Goal: Information Seeking & Learning: Learn about a topic

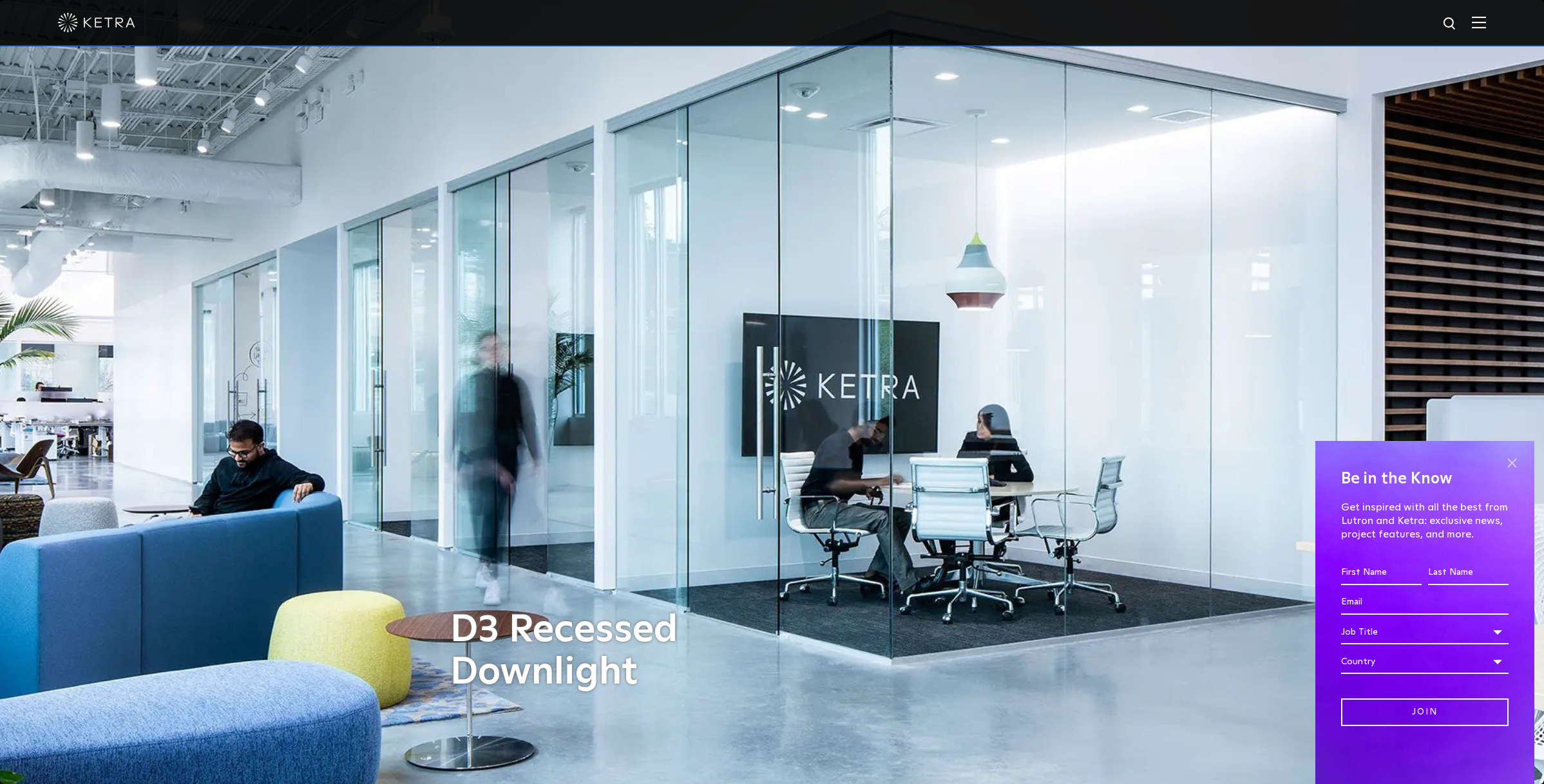
click at [1511, 461] on span at bounding box center [1512, 463] width 20 height 20
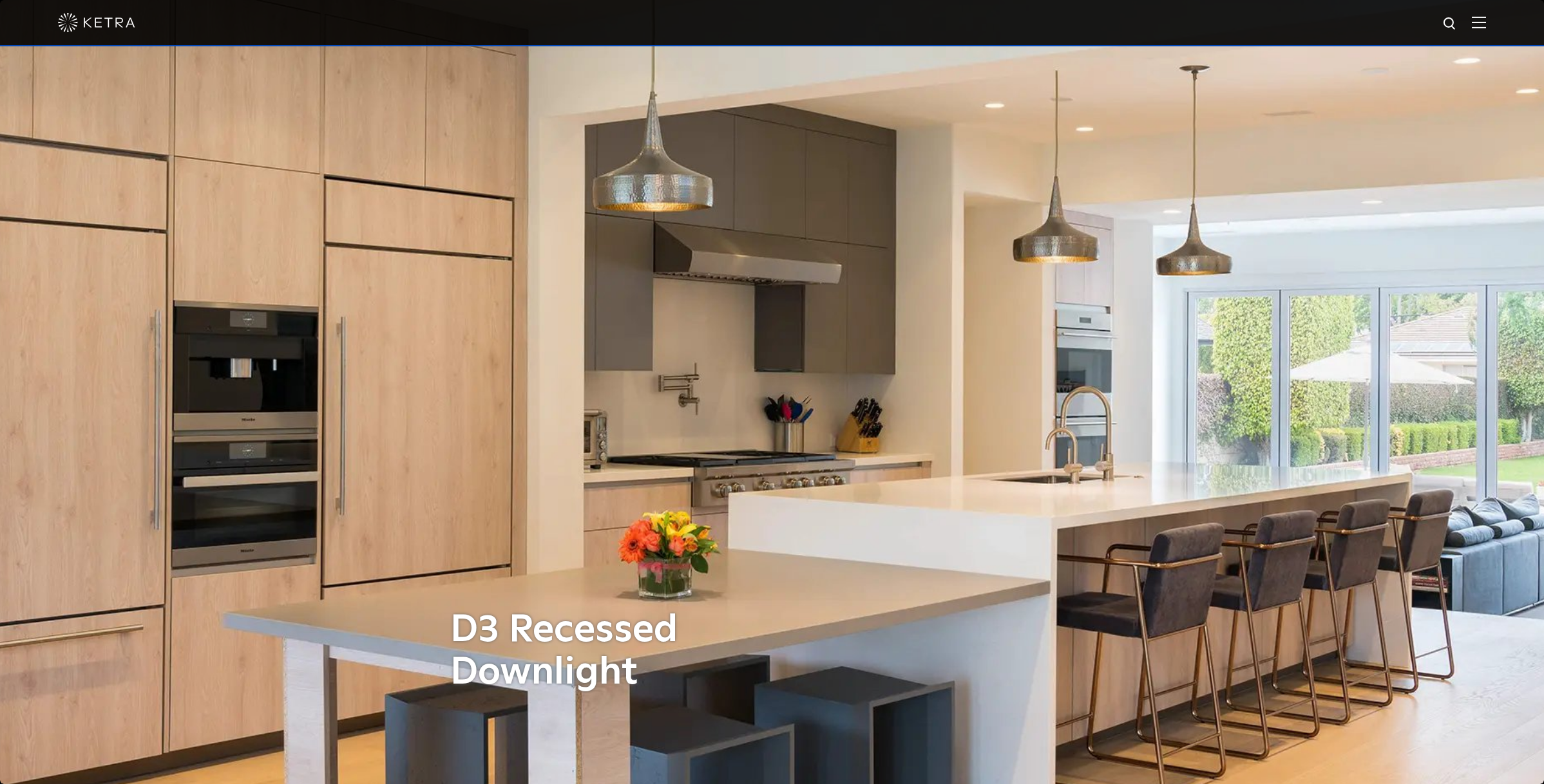
click at [1477, 20] on img at bounding box center [1479, 22] width 14 height 12
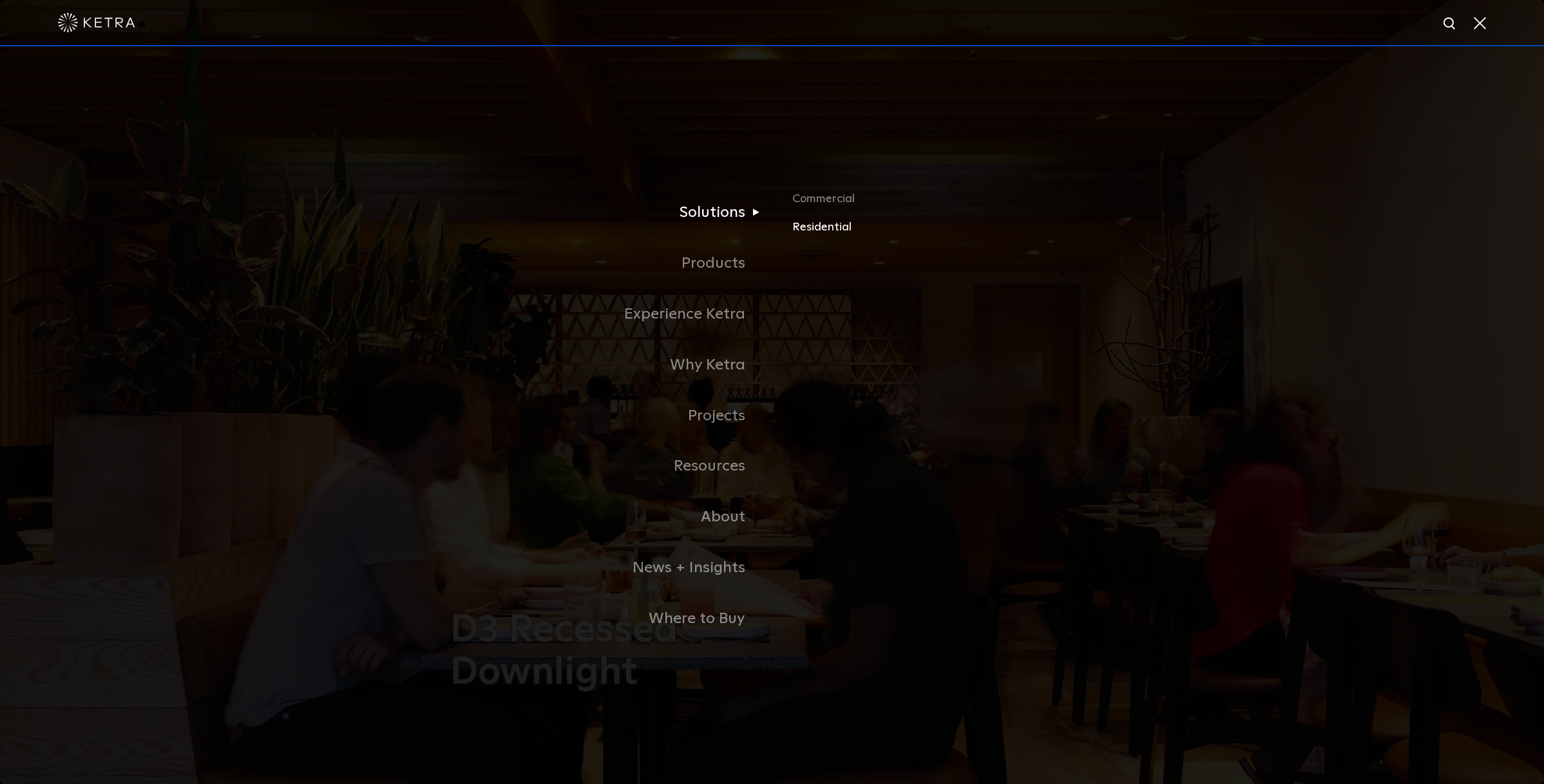
click at [818, 226] on link "Residential" at bounding box center [943, 226] width 301 height 19
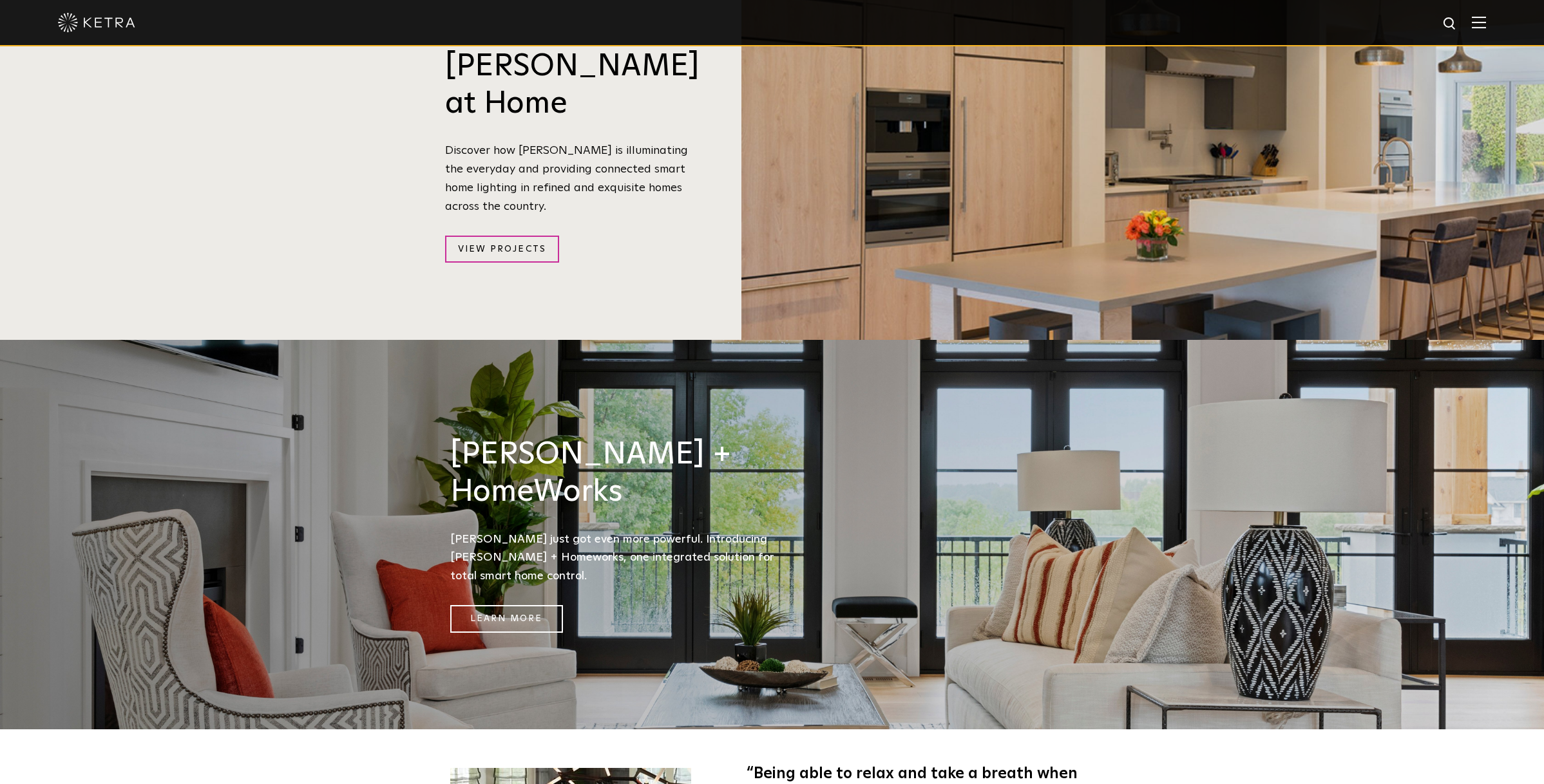
scroll to position [1615, 0]
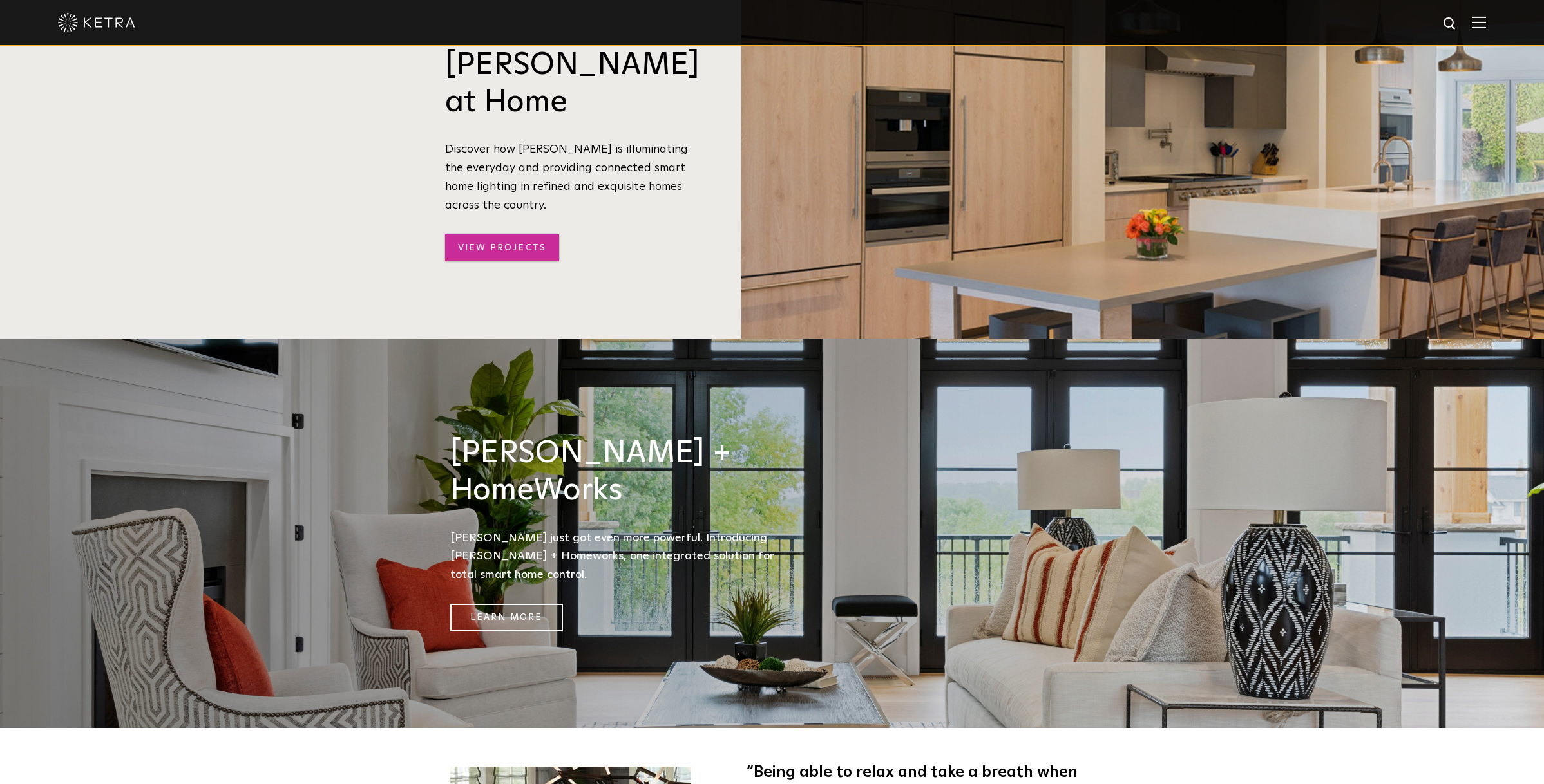
click at [545, 234] on link "View Projects" at bounding box center [502, 248] width 114 height 28
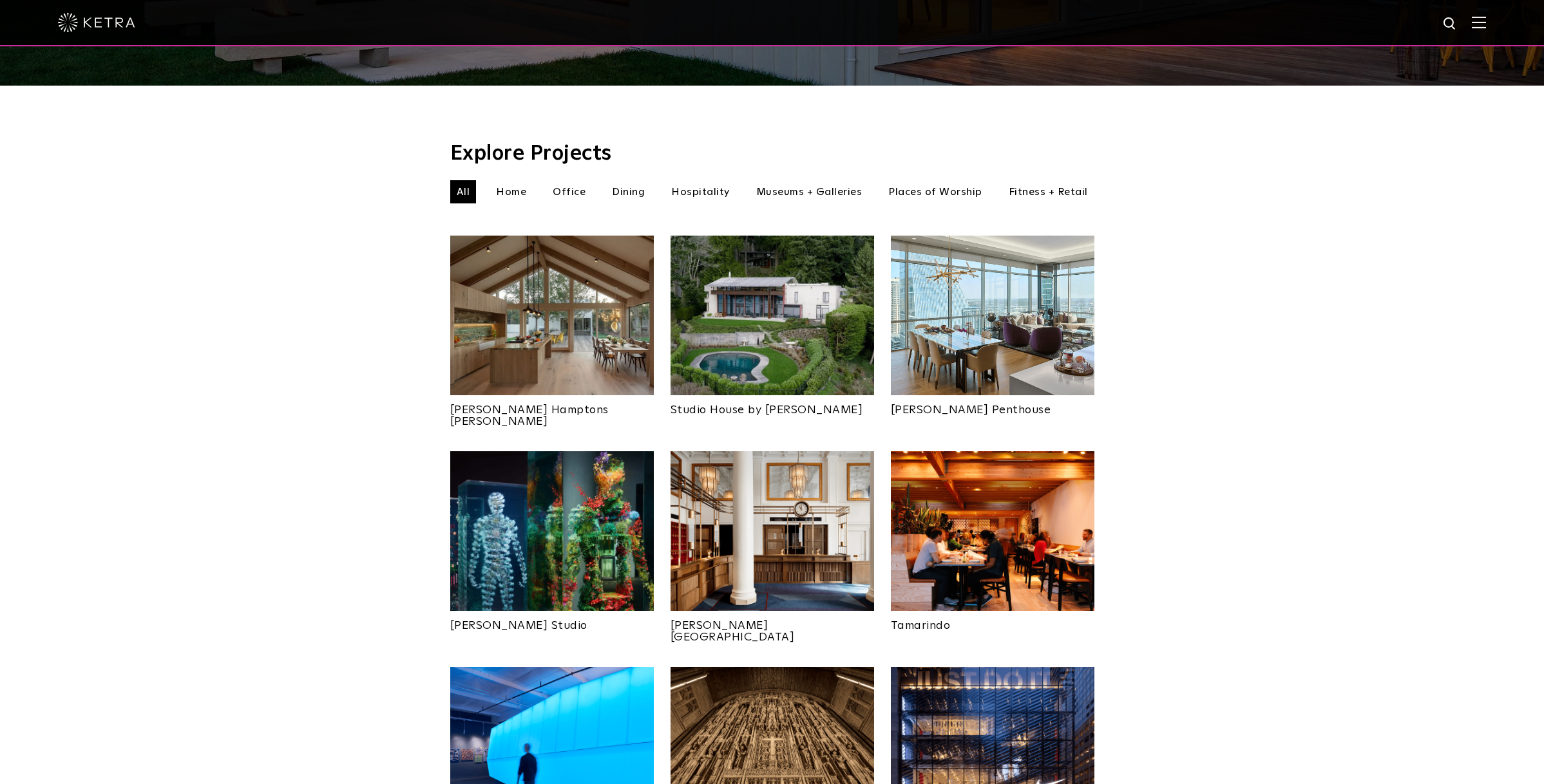
scroll to position [356, 0]
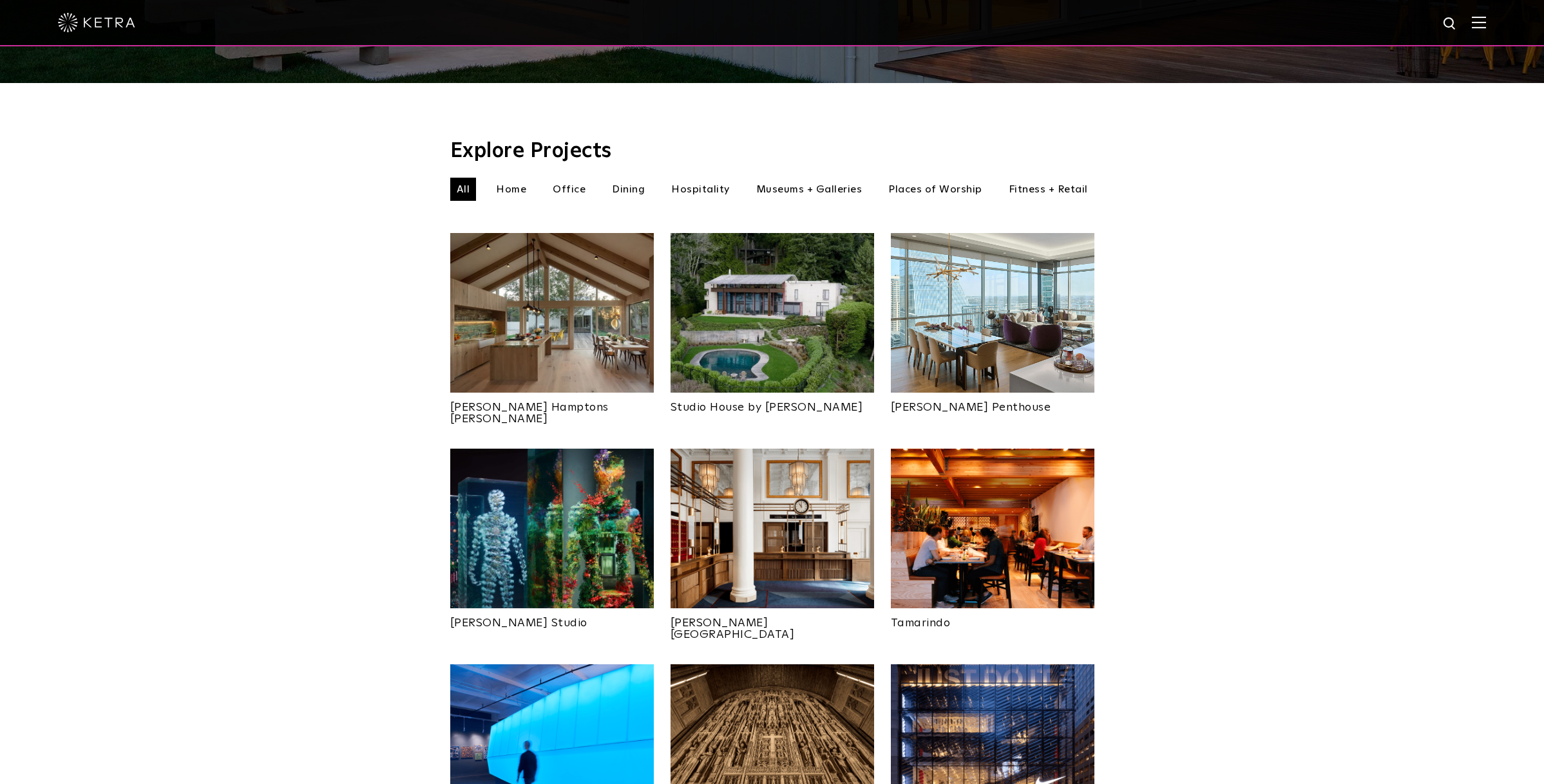
click at [989, 295] on img at bounding box center [992, 313] width 203 height 159
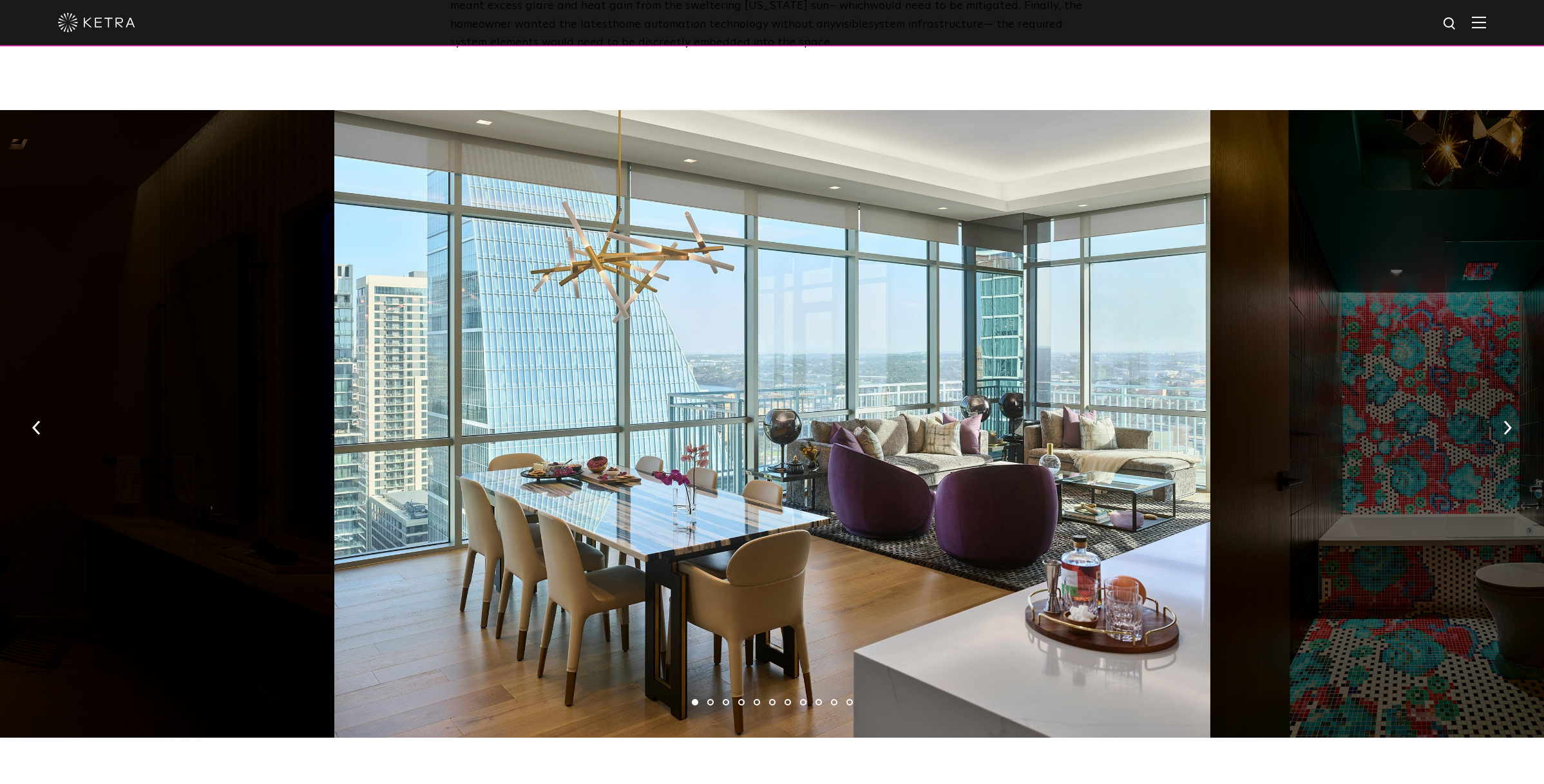
scroll to position [1819, 0]
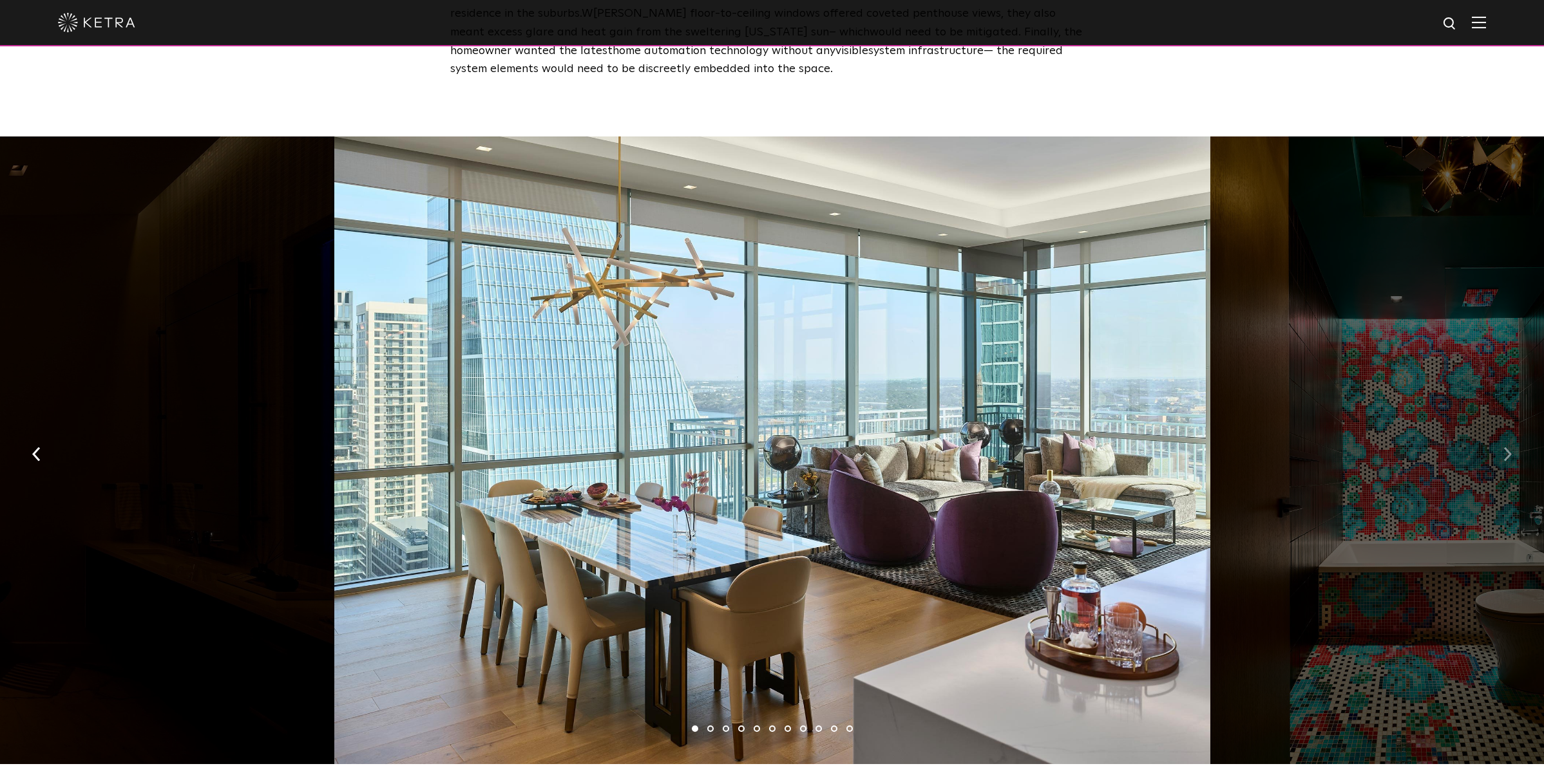
click at [1512, 431] on button "button" at bounding box center [1507, 453] width 28 height 45
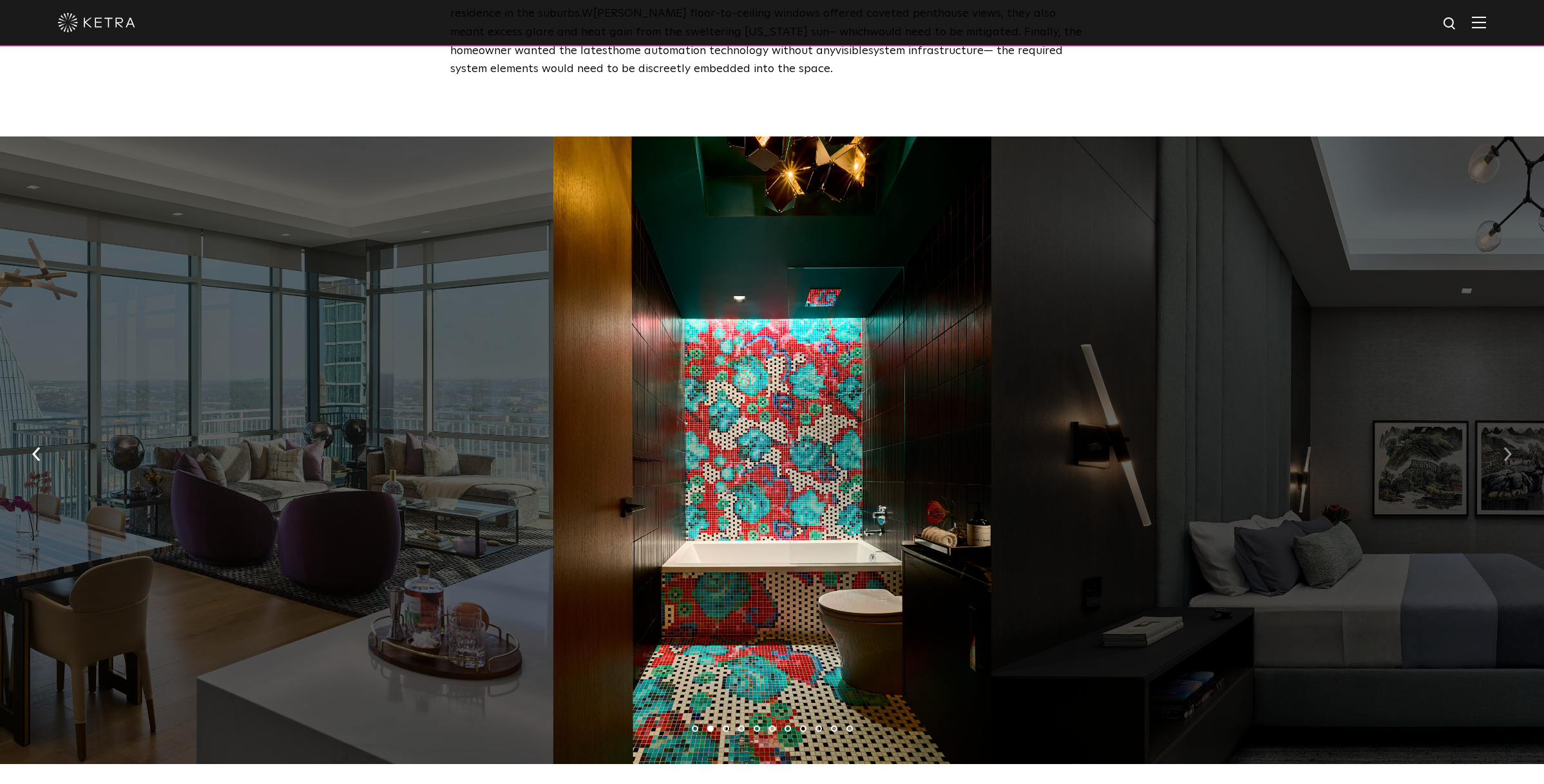
click at [1512, 431] on button "button" at bounding box center [1507, 453] width 28 height 45
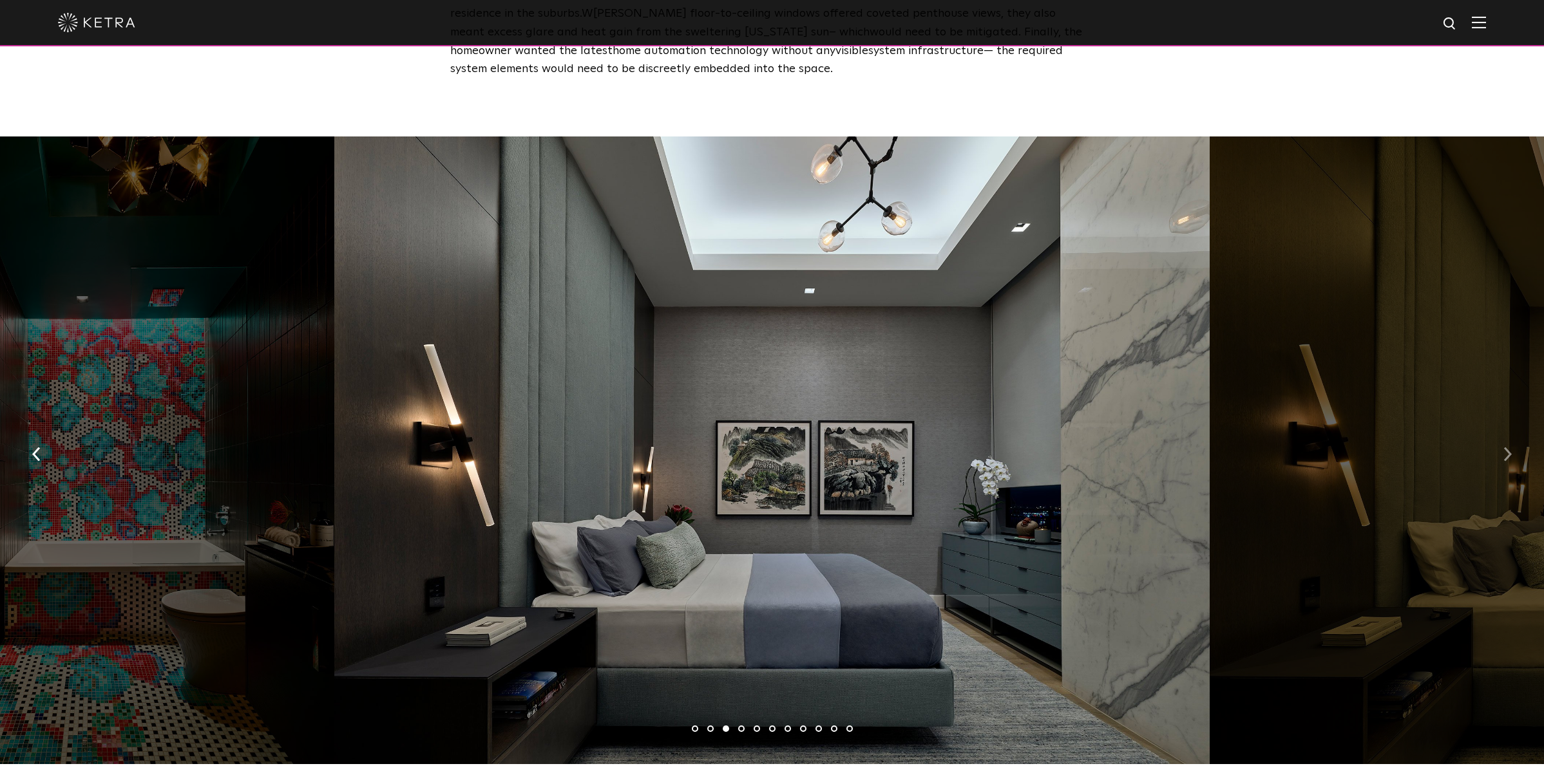
click at [1512, 431] on button "button" at bounding box center [1507, 453] width 28 height 45
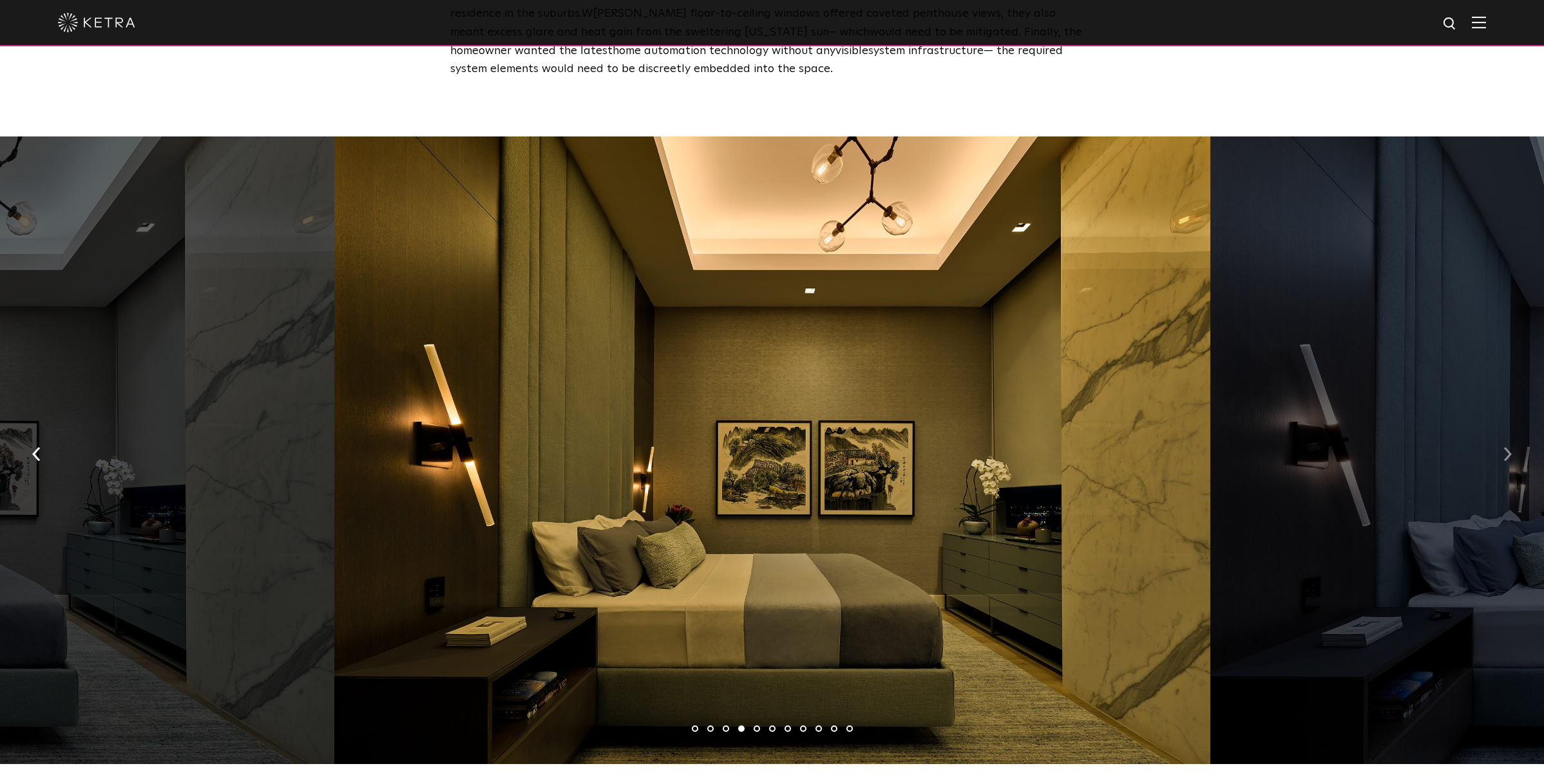
click at [1512, 431] on button "button" at bounding box center [1507, 453] width 28 height 45
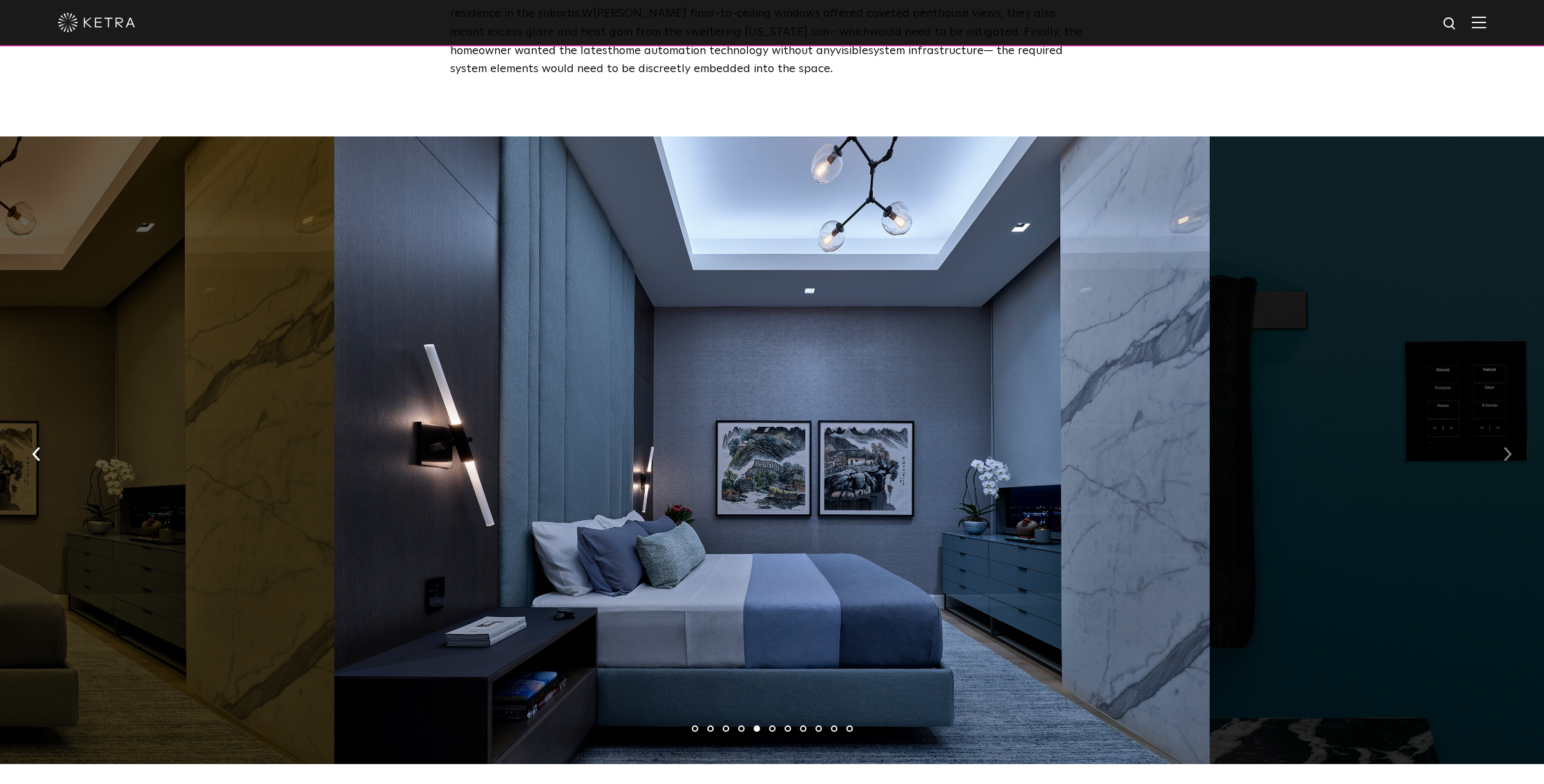
click at [1512, 431] on button "button" at bounding box center [1507, 453] width 28 height 45
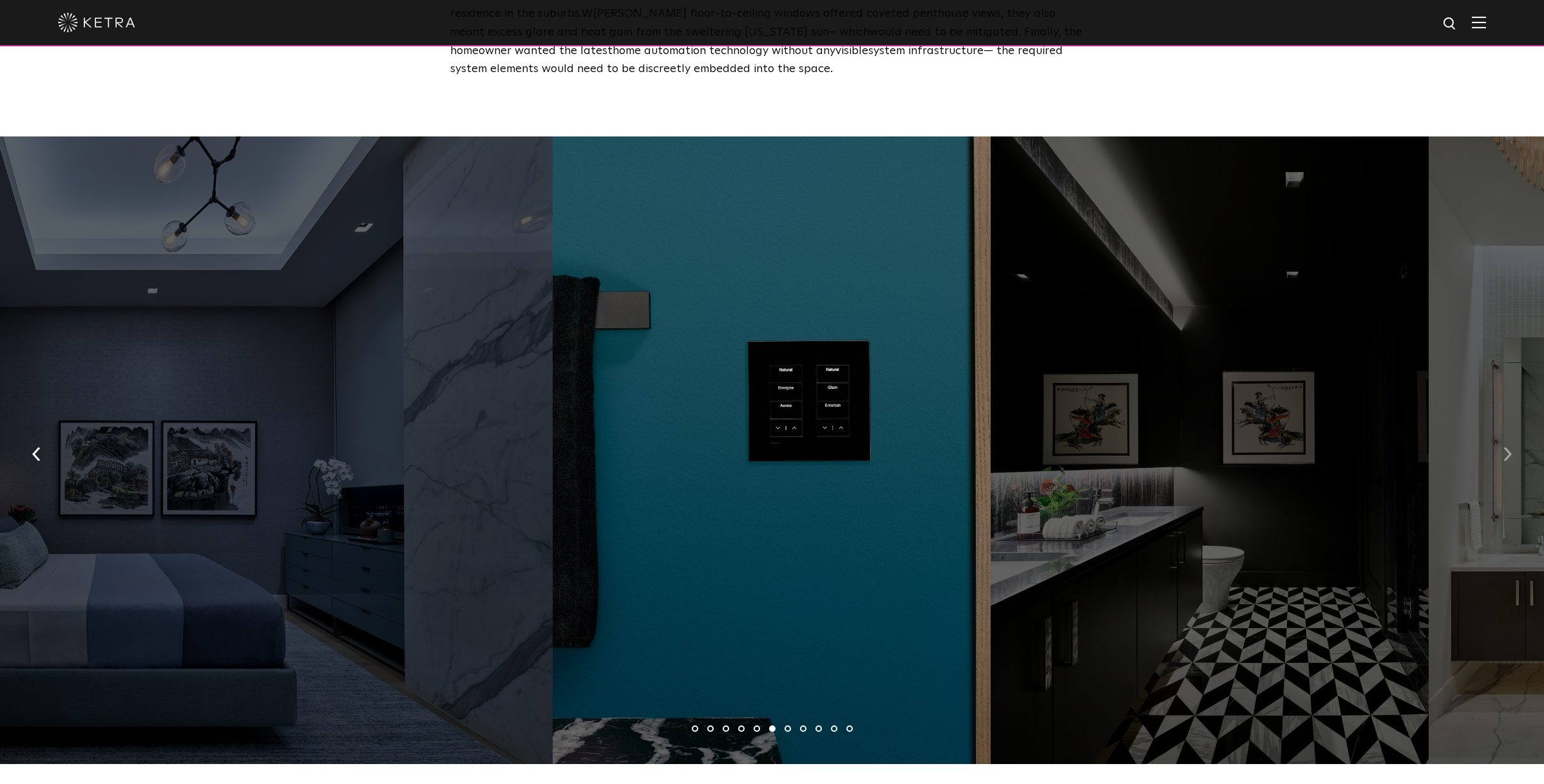
click at [1512, 431] on button "button" at bounding box center [1507, 453] width 28 height 45
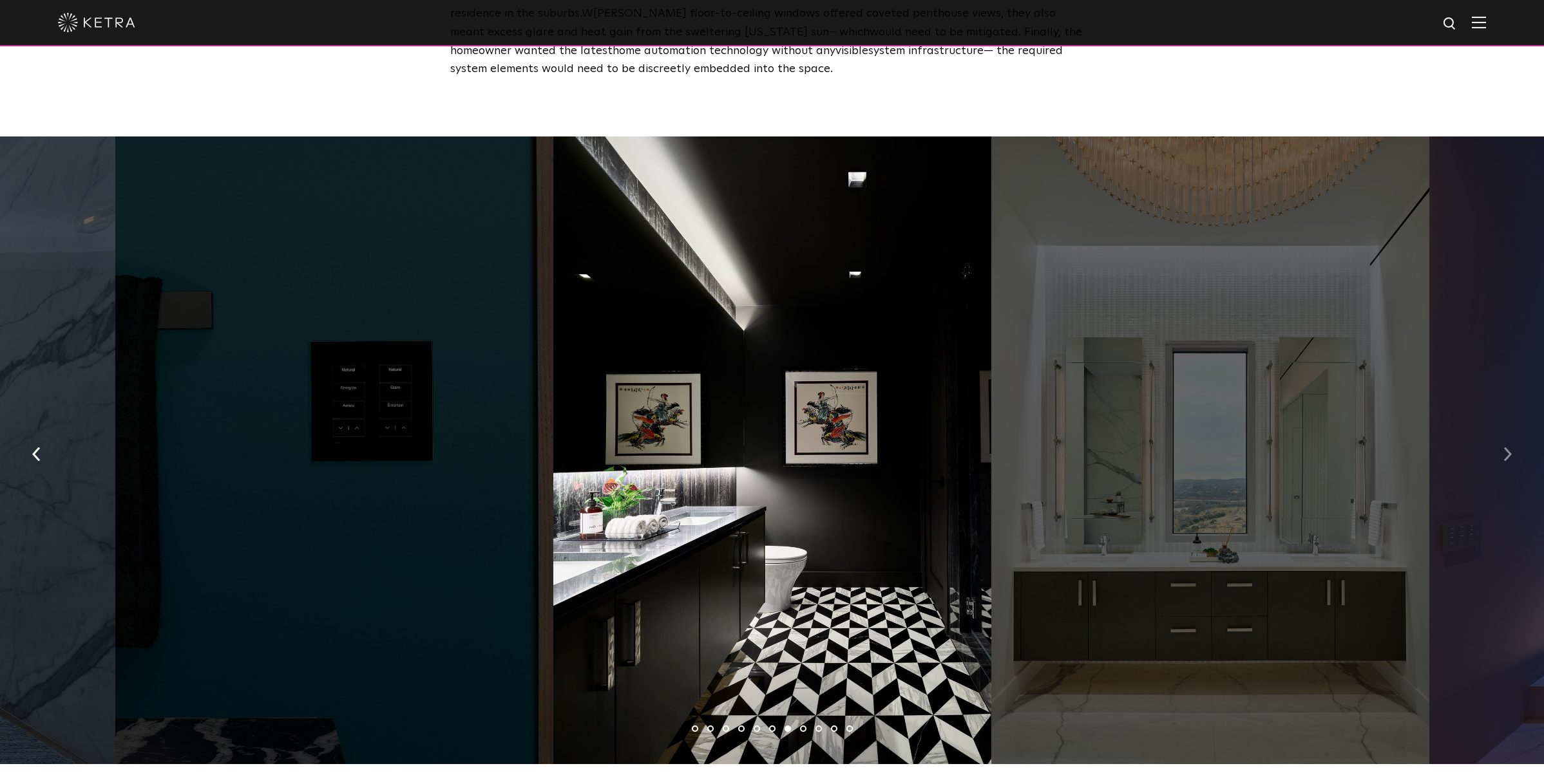
click at [1512, 431] on button "button" at bounding box center [1507, 453] width 28 height 45
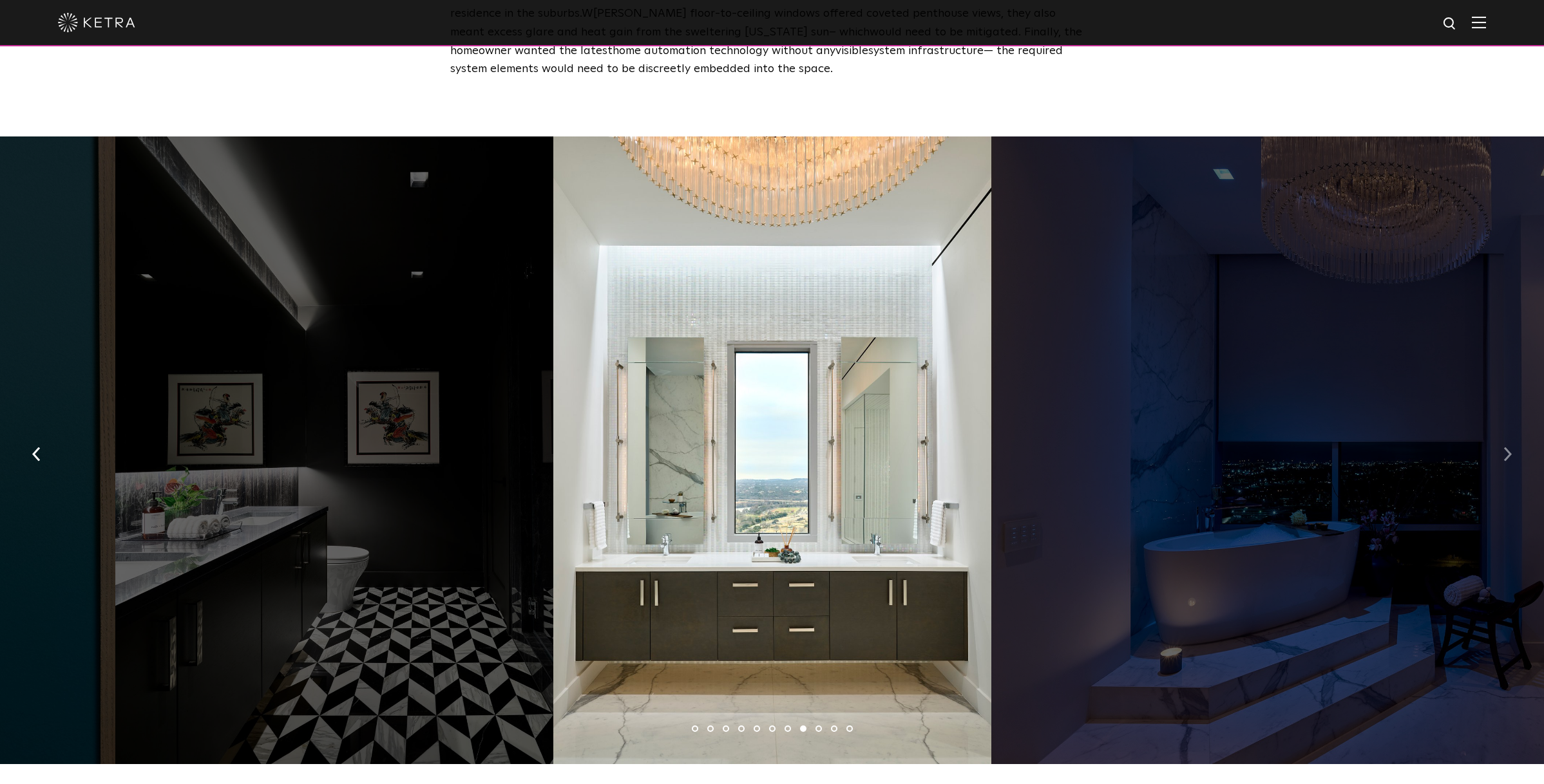
click at [1512, 431] on button "button" at bounding box center [1507, 453] width 28 height 45
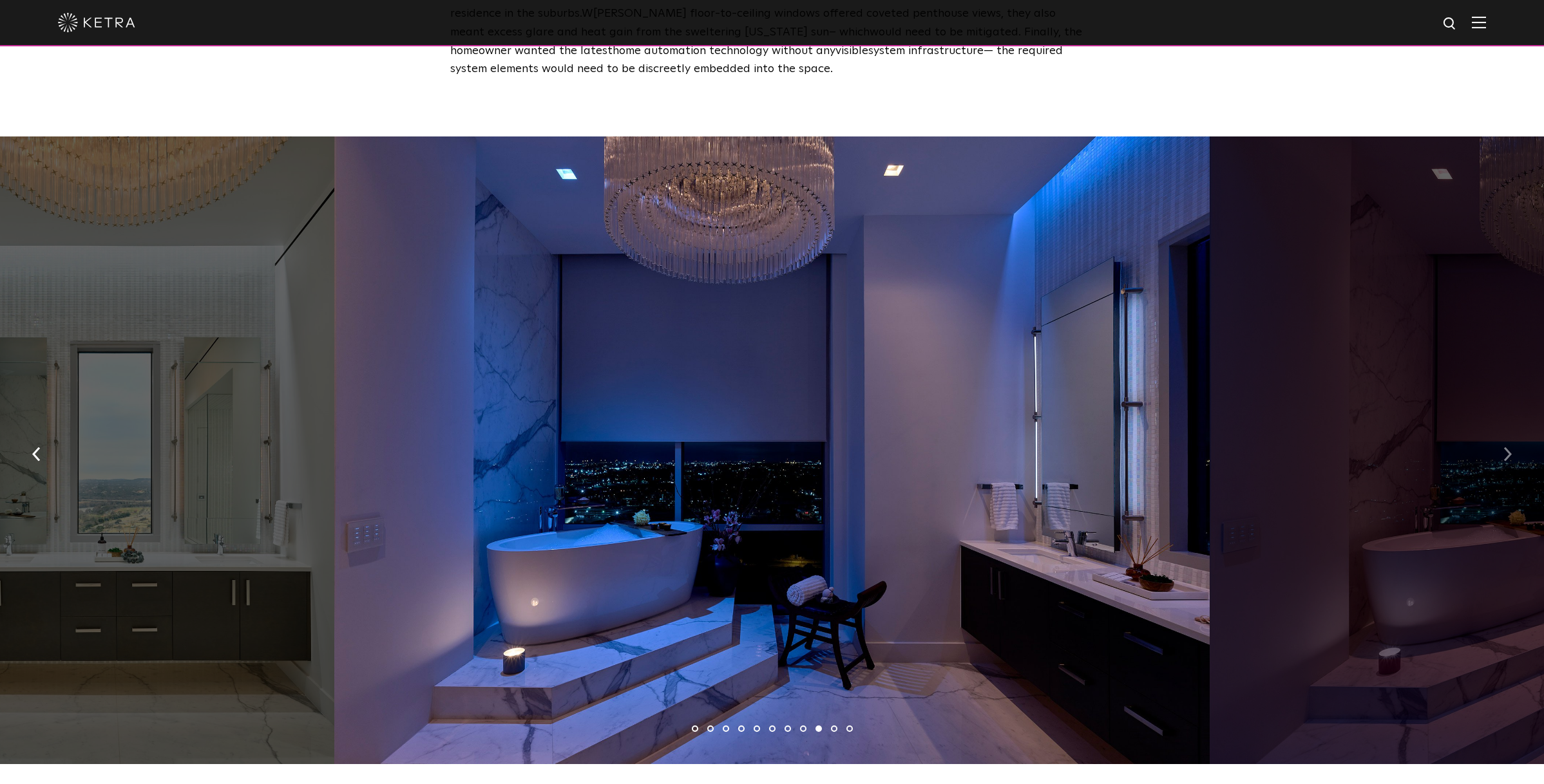
click at [1512, 431] on button "button" at bounding box center [1507, 453] width 28 height 45
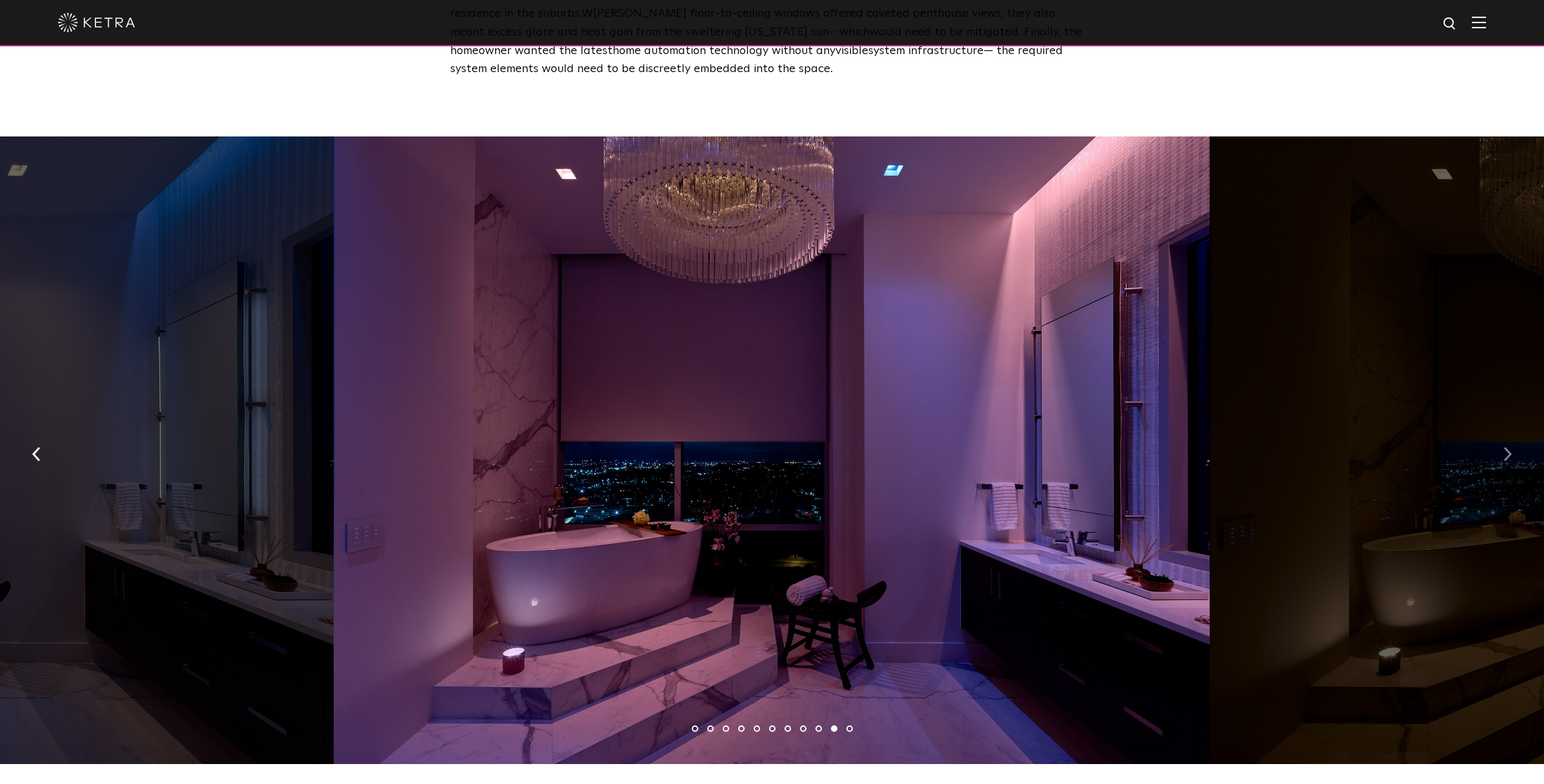
click at [1512, 431] on button "button" at bounding box center [1507, 453] width 28 height 45
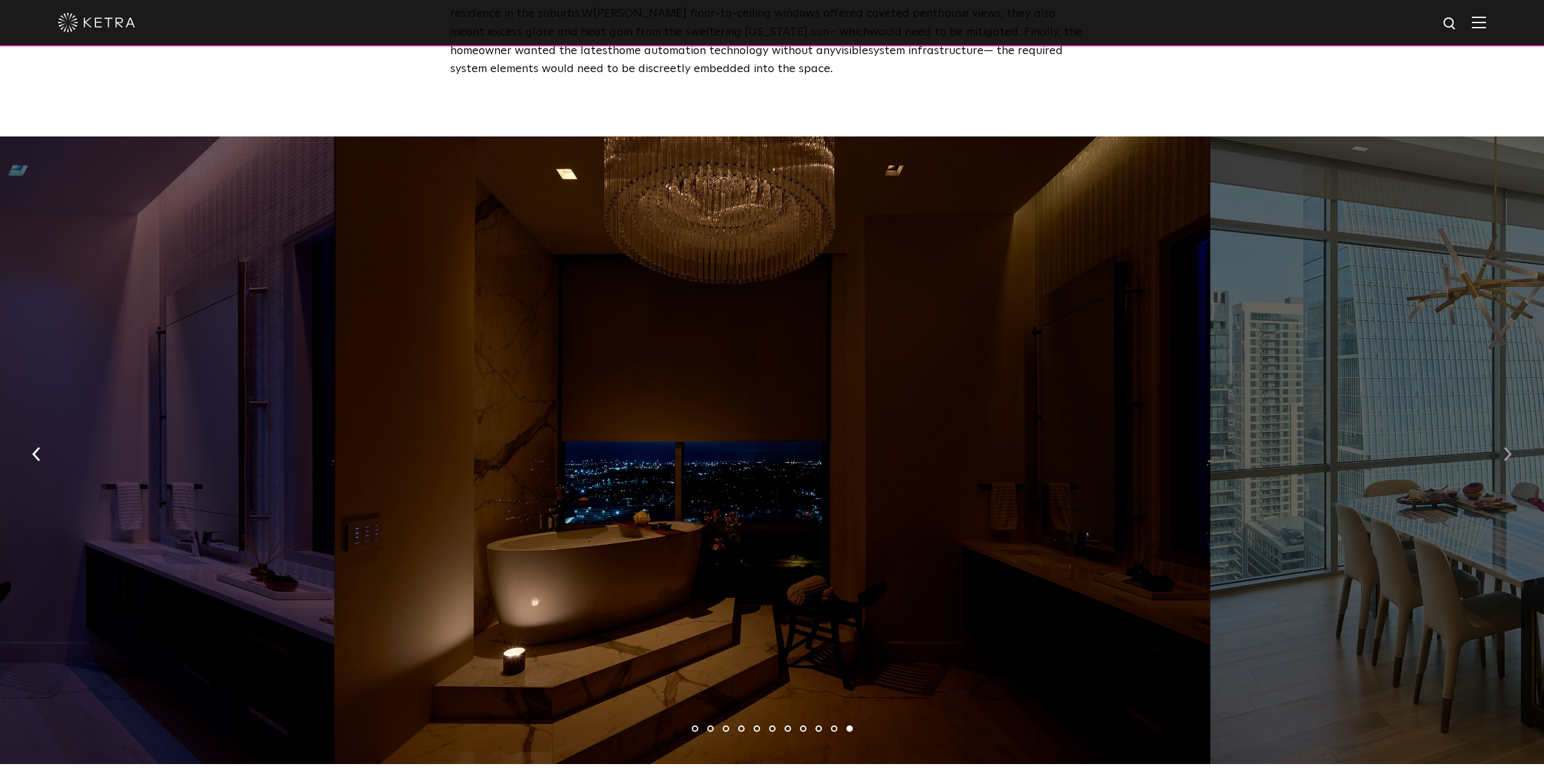
click at [1512, 431] on button "button" at bounding box center [1507, 453] width 28 height 45
